Goal: Find specific page/section: Find specific page/section

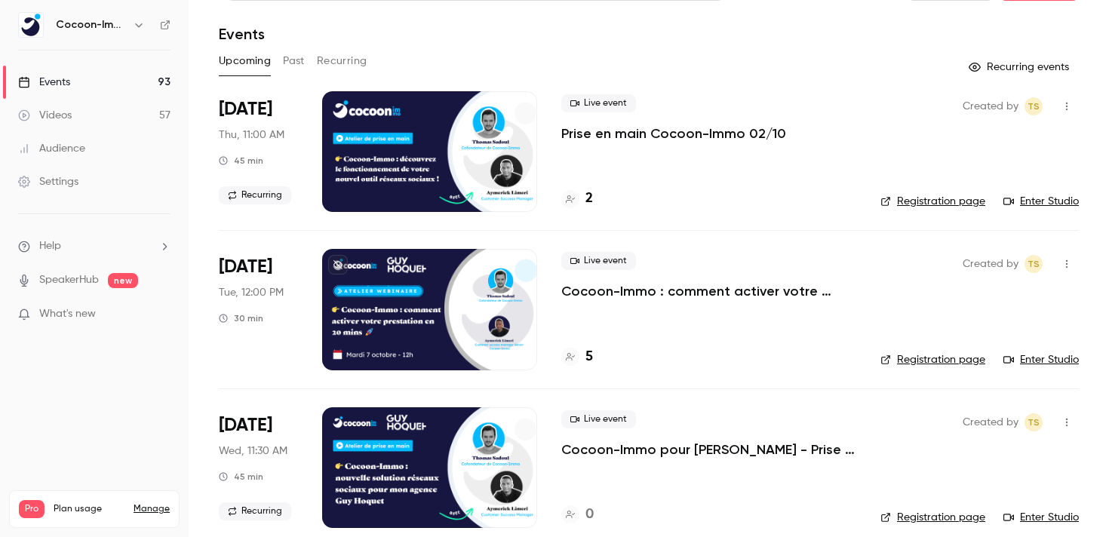
scroll to position [48, 0]
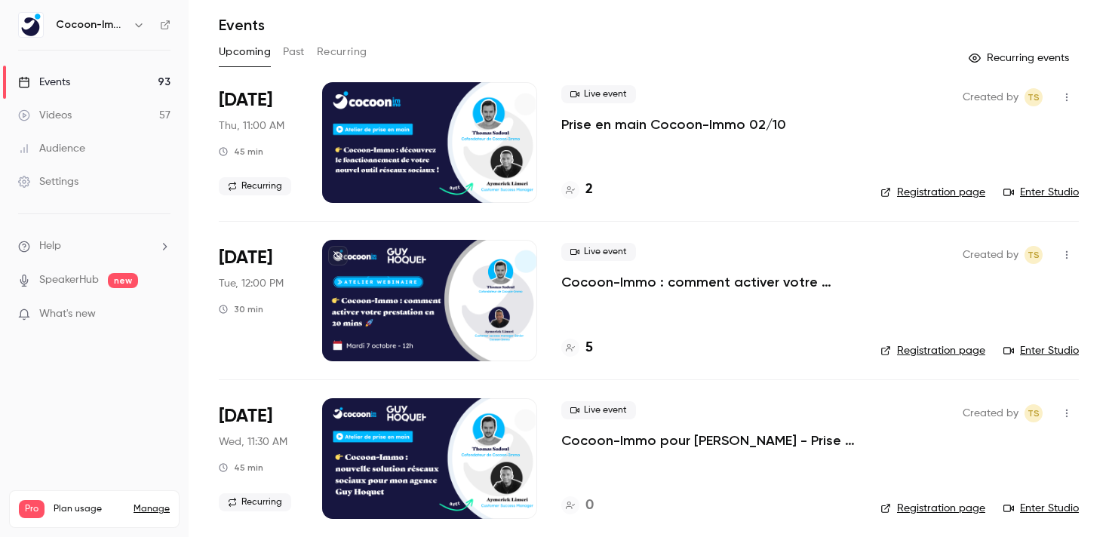
click at [684, 285] on p "Cocoon-Immo : comment activer votre prestation en 20 mins pour des réseaux soci…" at bounding box center [708, 282] width 295 height 18
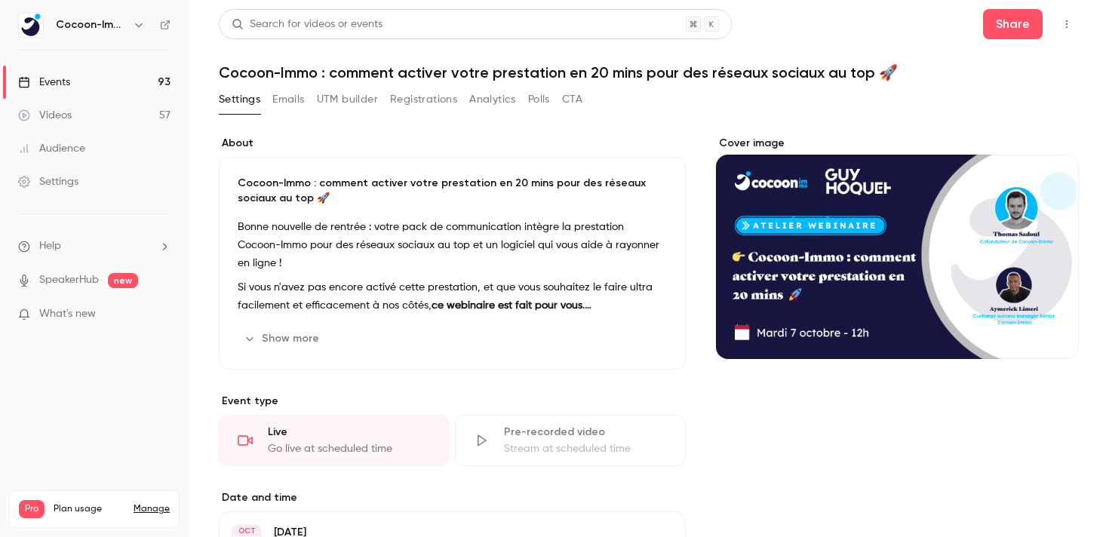
click at [115, 85] on link "Events 93" at bounding box center [94, 82] width 189 height 33
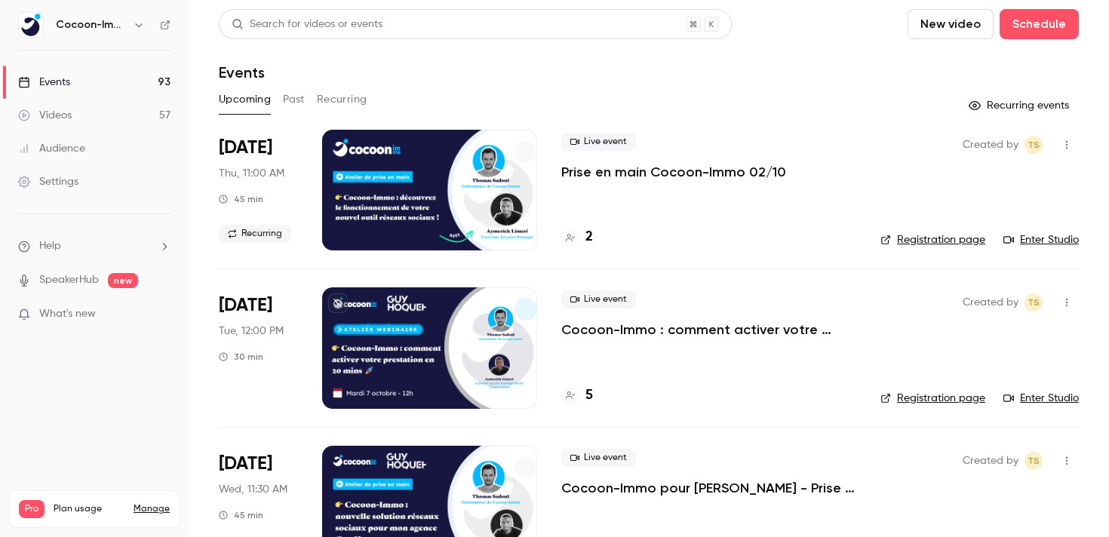
click at [317, 102] on div "Upcoming Past Recurring" at bounding box center [649, 99] width 860 height 24
click at [305, 103] on button "Past" at bounding box center [294, 99] width 22 height 24
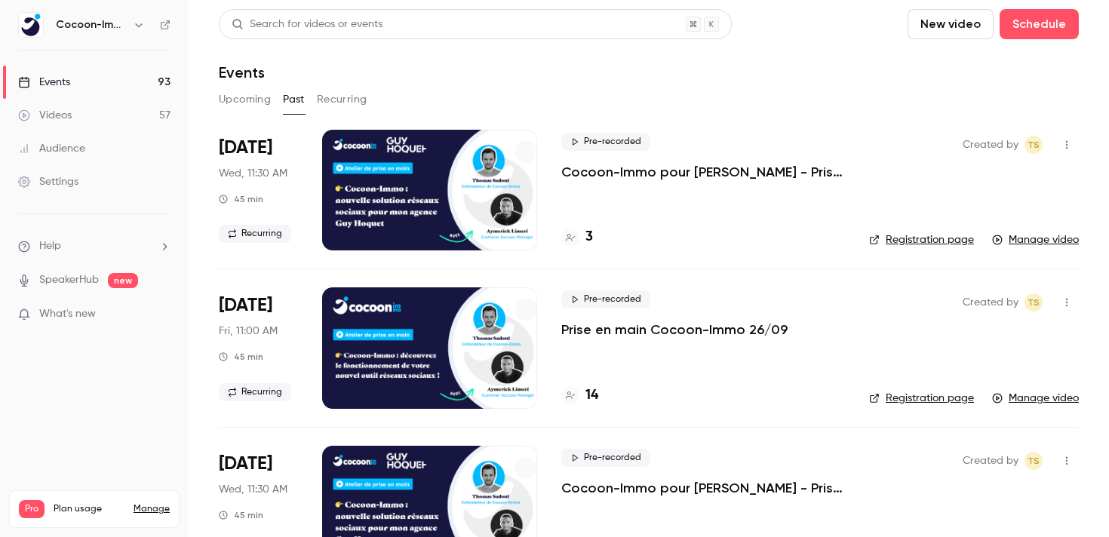
click at [683, 101] on div "Upcoming Past Recurring" at bounding box center [649, 99] width 860 height 24
